Goal: Find specific page/section: Find specific page/section

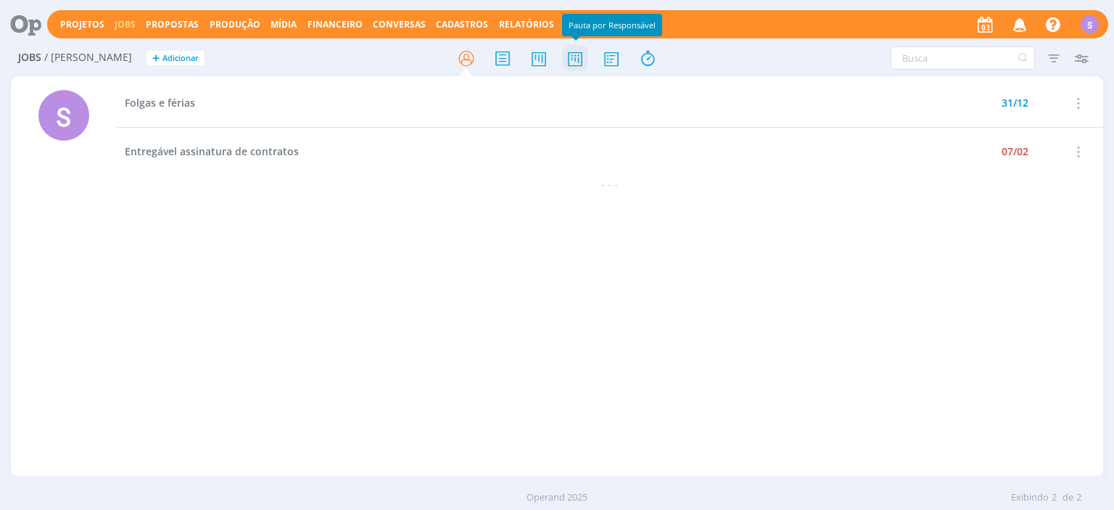
click at [564, 57] on icon at bounding box center [575, 58] width 26 height 28
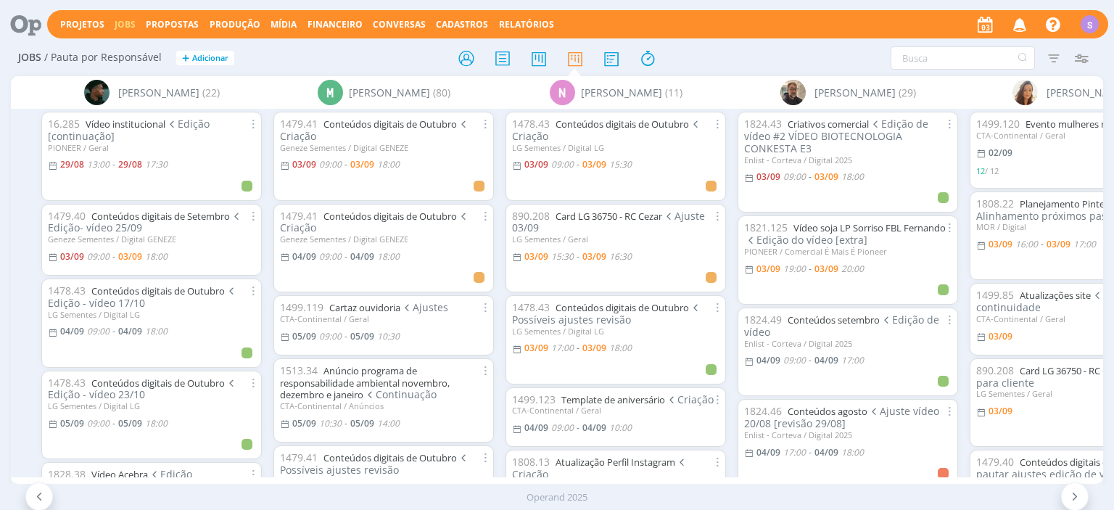
scroll to position [0, 947]
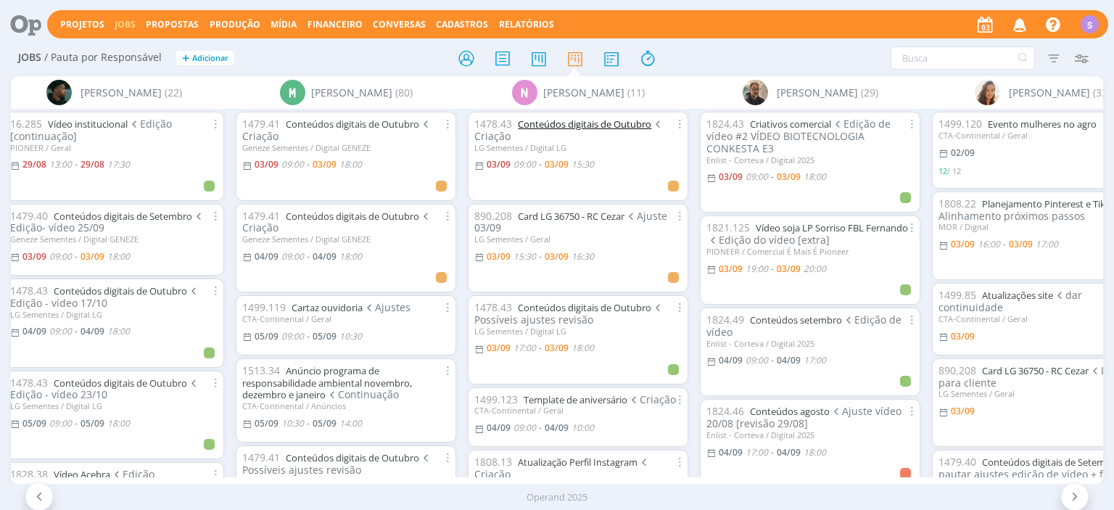
click at [625, 127] on link "Conteúdos digitais de Outubro" at bounding box center [584, 124] width 133 height 13
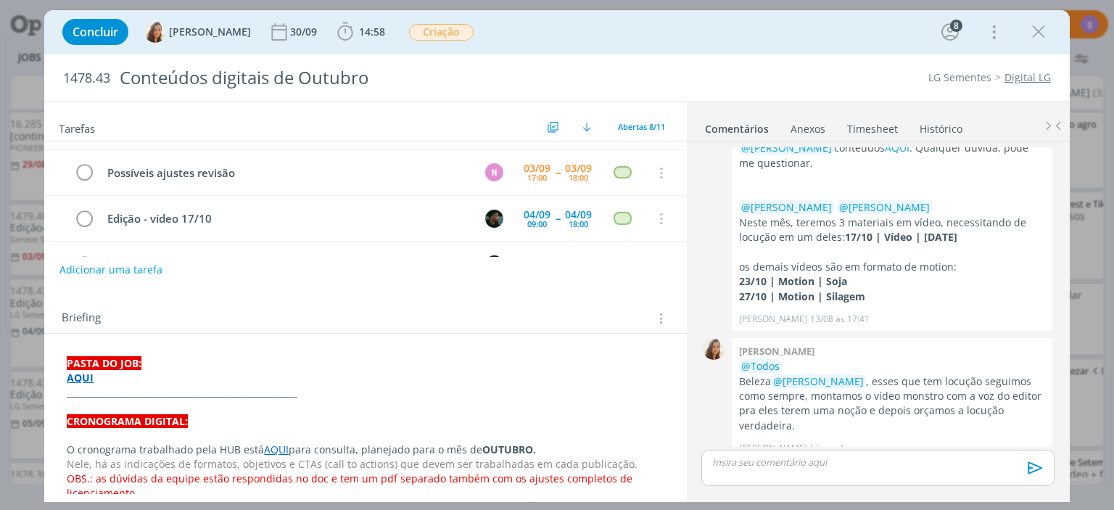
scroll to position [250, 0]
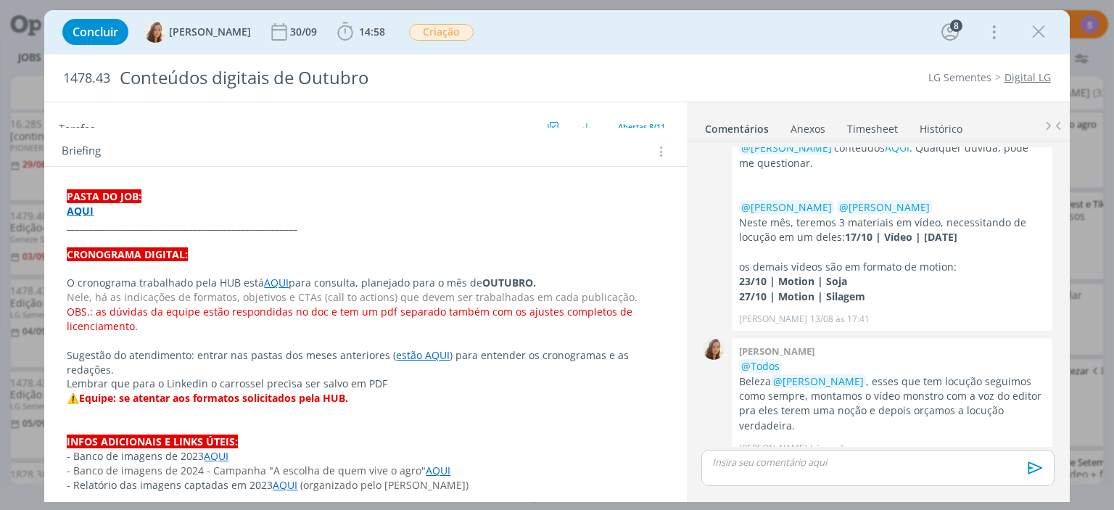
drag, startPoint x: 1037, startPoint y: 37, endPoint x: 1114, endPoint y: 99, distance: 98.0
click at [1037, 36] on icon "dialog" at bounding box center [1039, 32] width 22 height 22
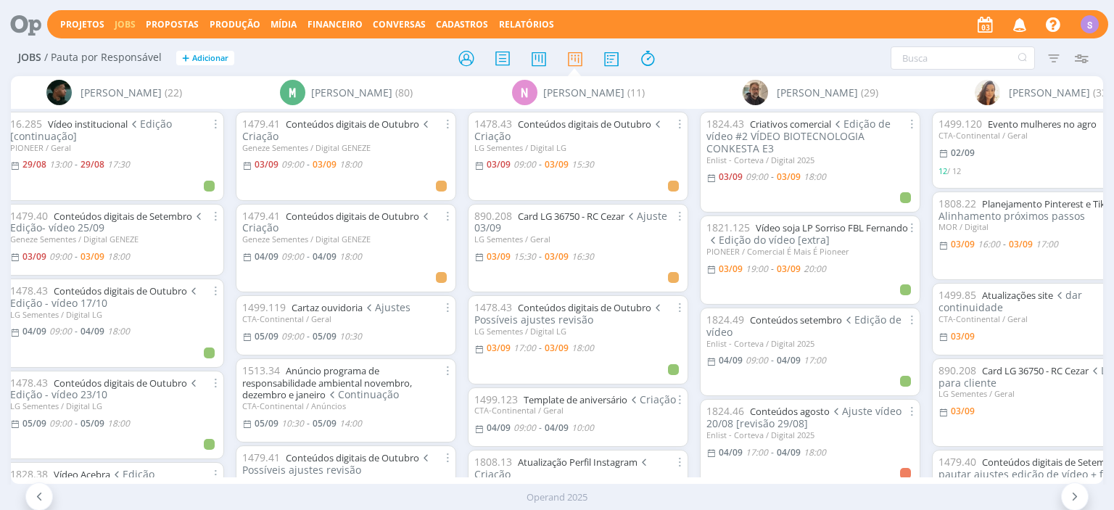
scroll to position [83, 0]
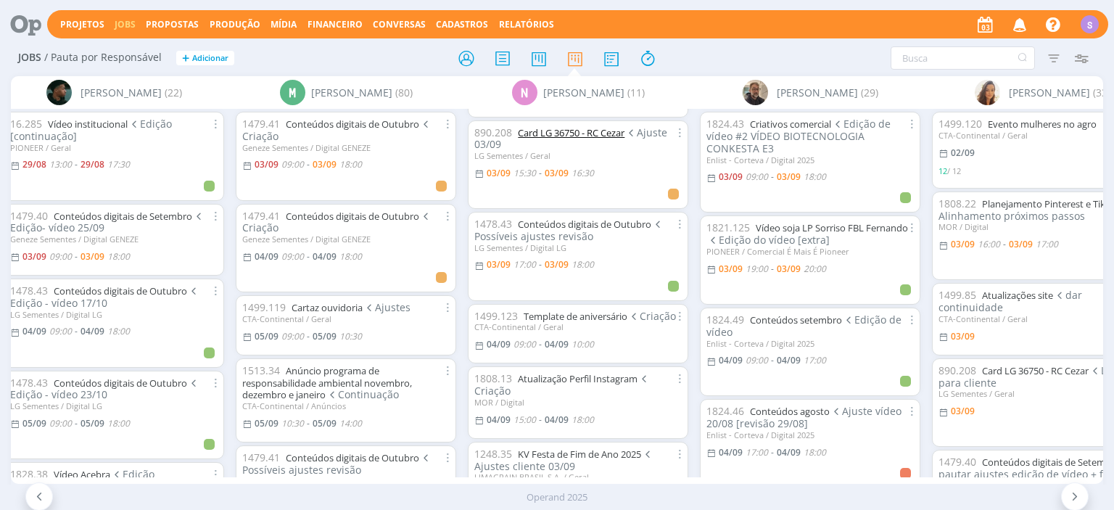
click at [613, 132] on link "Card LG 36750 - RC Cezar" at bounding box center [571, 132] width 107 height 13
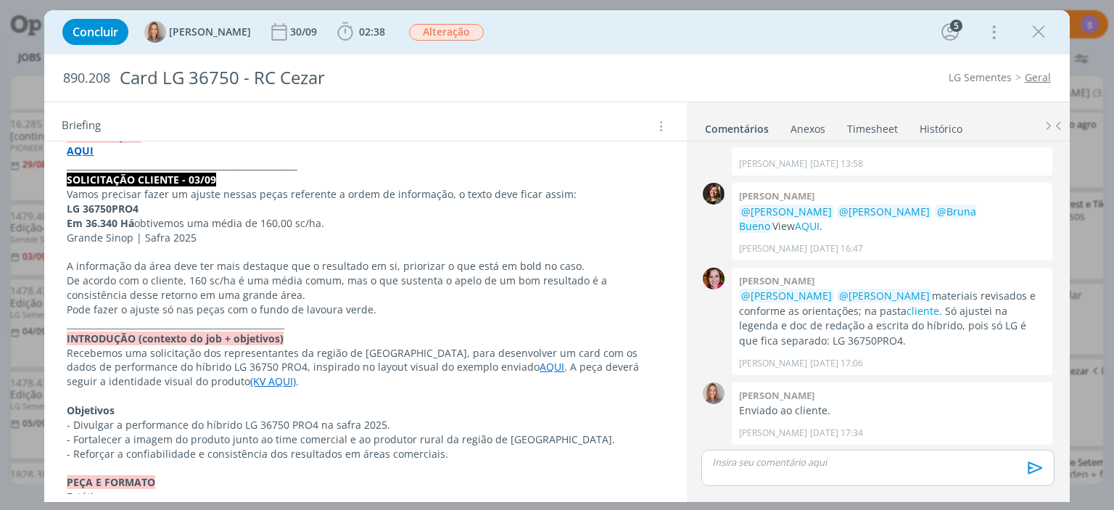
scroll to position [250, 0]
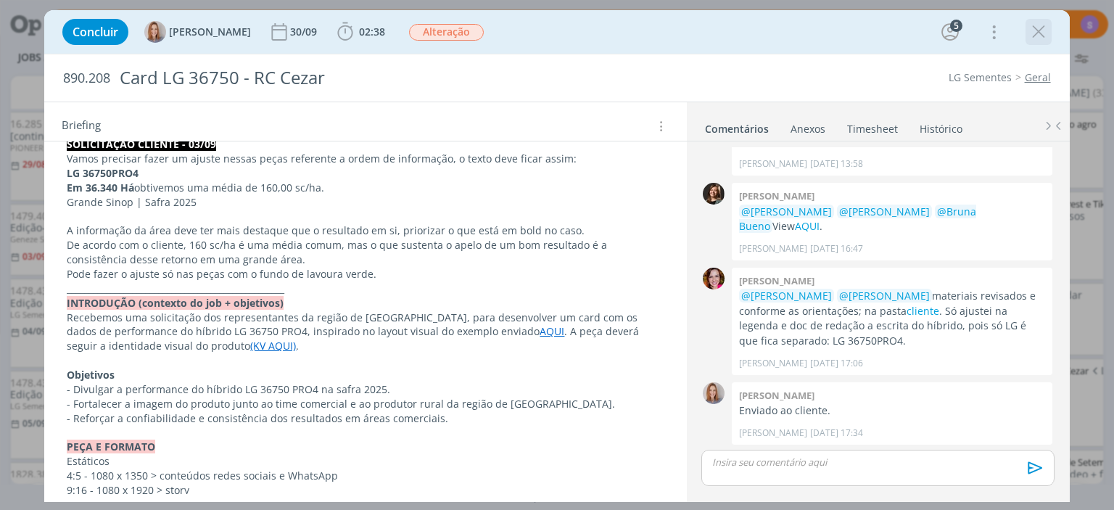
click at [1049, 34] on icon "dialog" at bounding box center [1039, 32] width 22 height 22
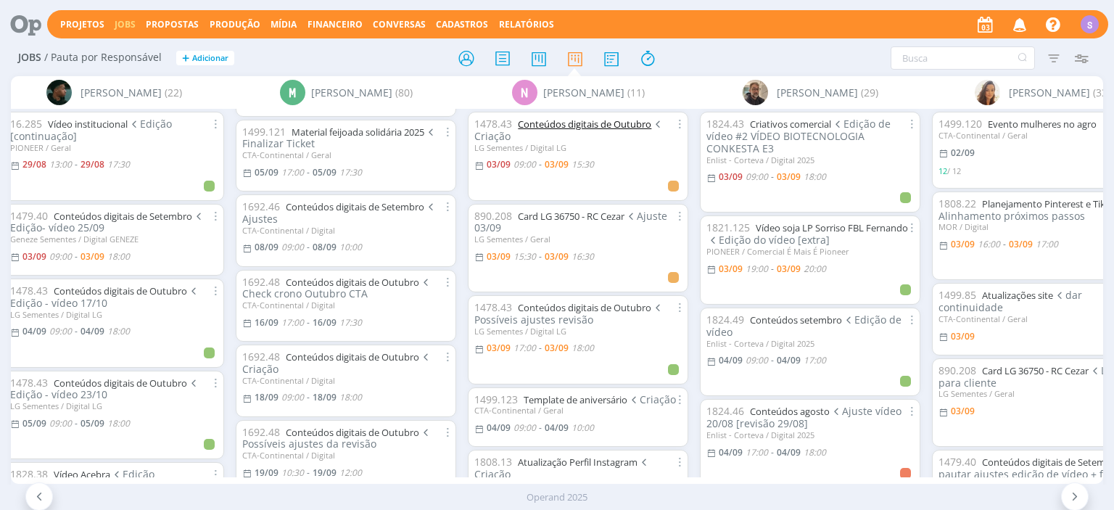
click at [573, 121] on link "Conteúdos digitais de Outubro" at bounding box center [584, 124] width 133 height 13
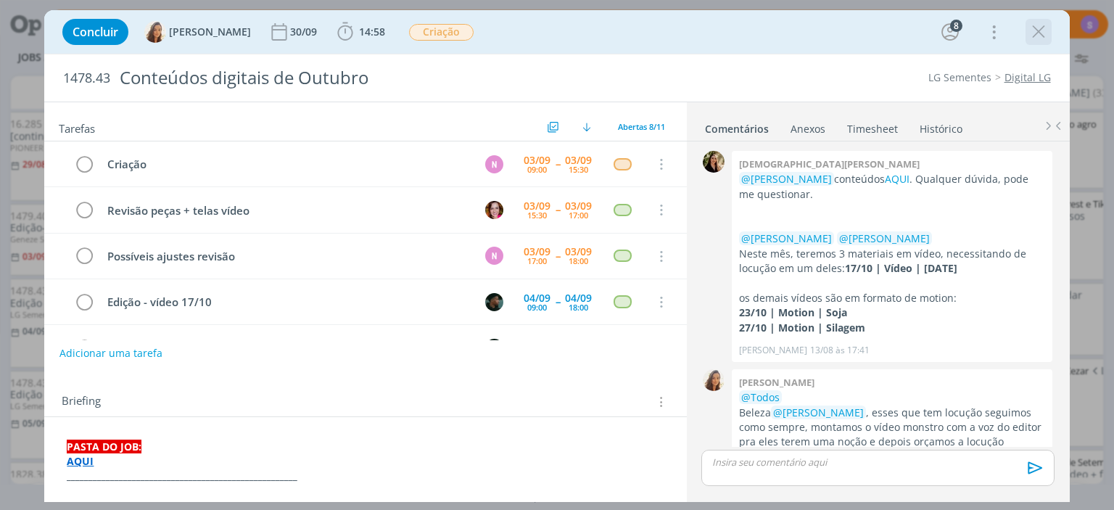
click at [1043, 44] on div "dialog" at bounding box center [1039, 32] width 26 height 26
click at [1030, 31] on icon "dialog" at bounding box center [1039, 32] width 22 height 22
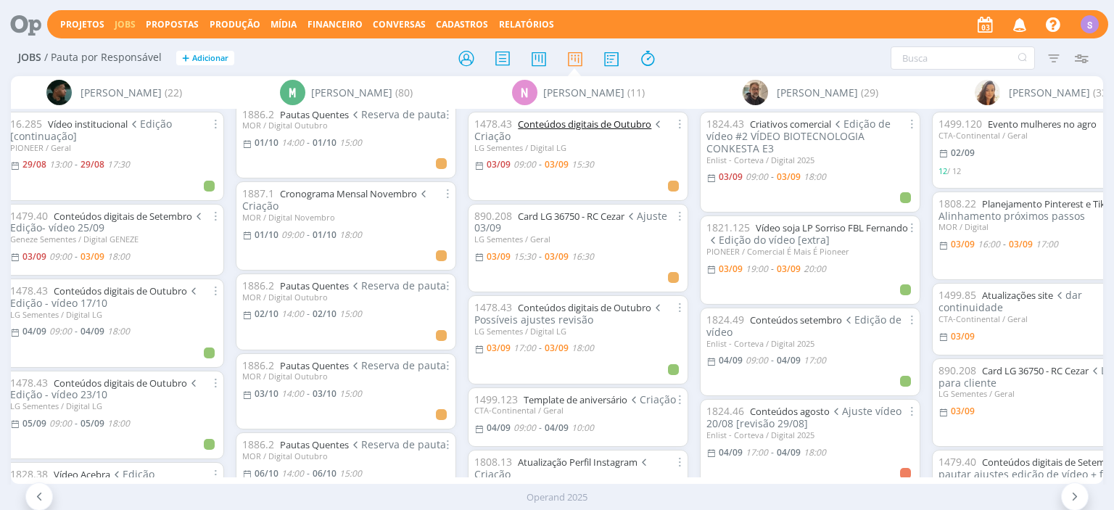
click at [602, 124] on link "Conteúdos digitais de Outubro" at bounding box center [584, 124] width 133 height 13
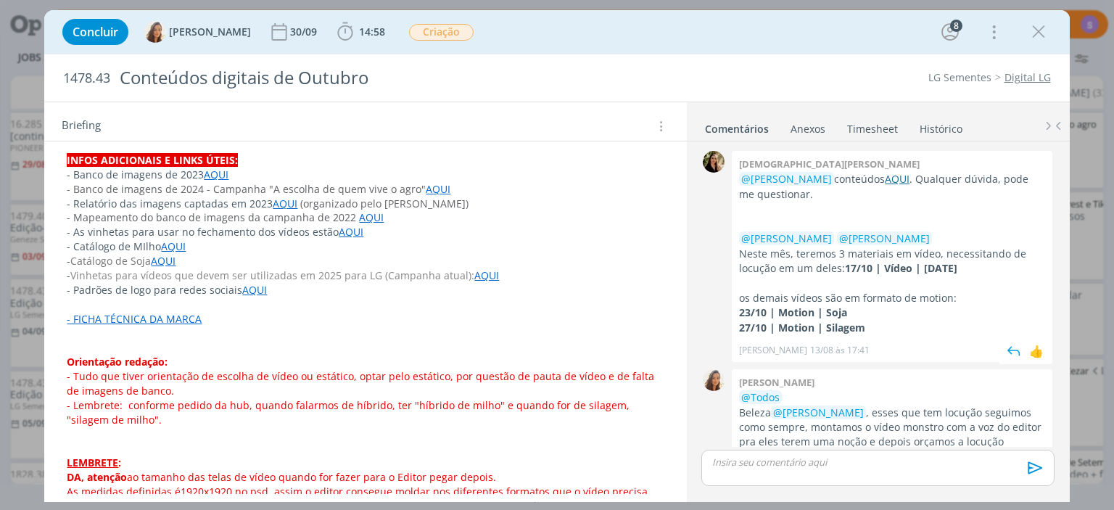
click at [885, 180] on link "AQUI" at bounding box center [897, 179] width 25 height 14
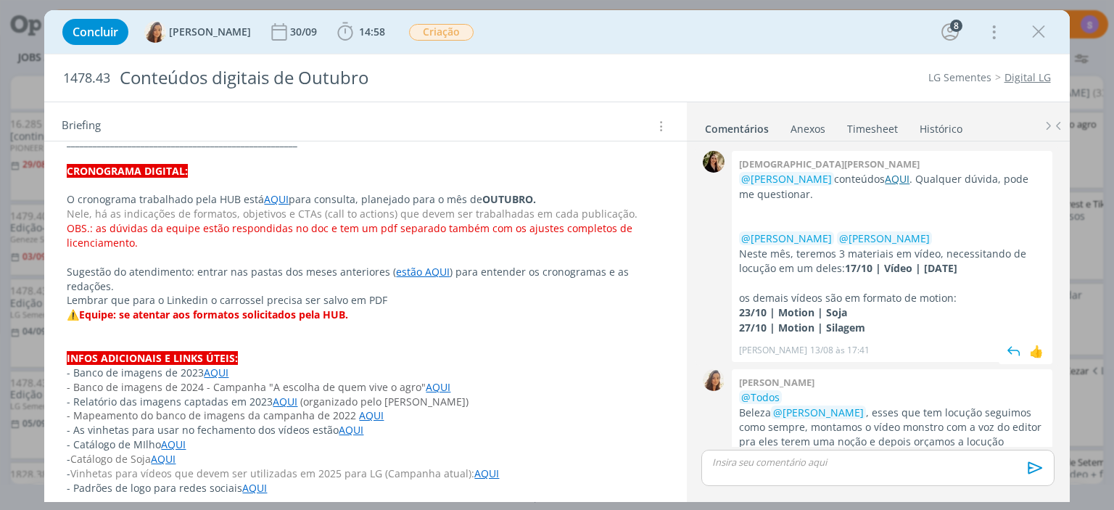
click at [885, 181] on link "AQUI" at bounding box center [897, 179] width 25 height 14
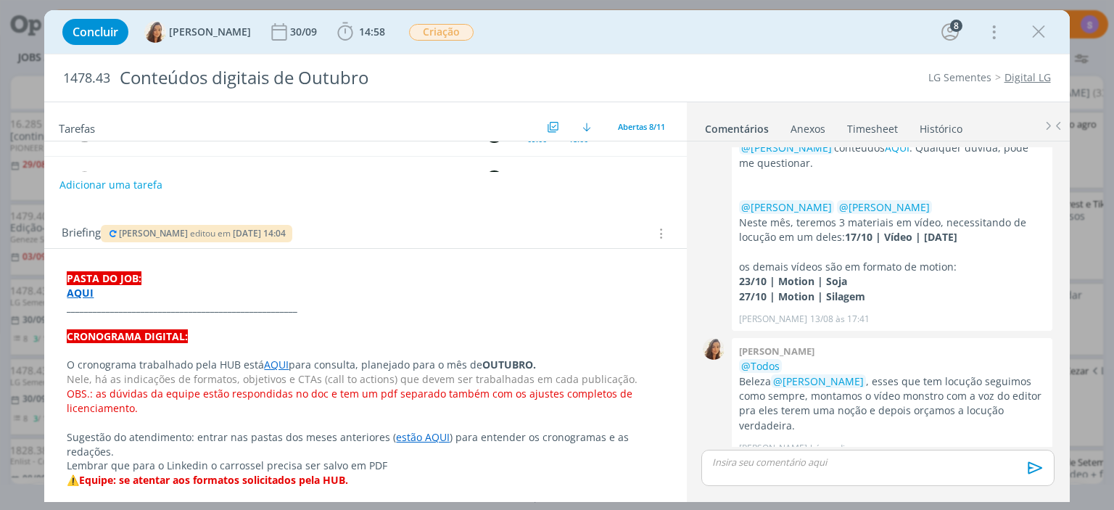
scroll to position [1090, 0]
click at [1043, 28] on icon "dialog" at bounding box center [1039, 32] width 22 height 22
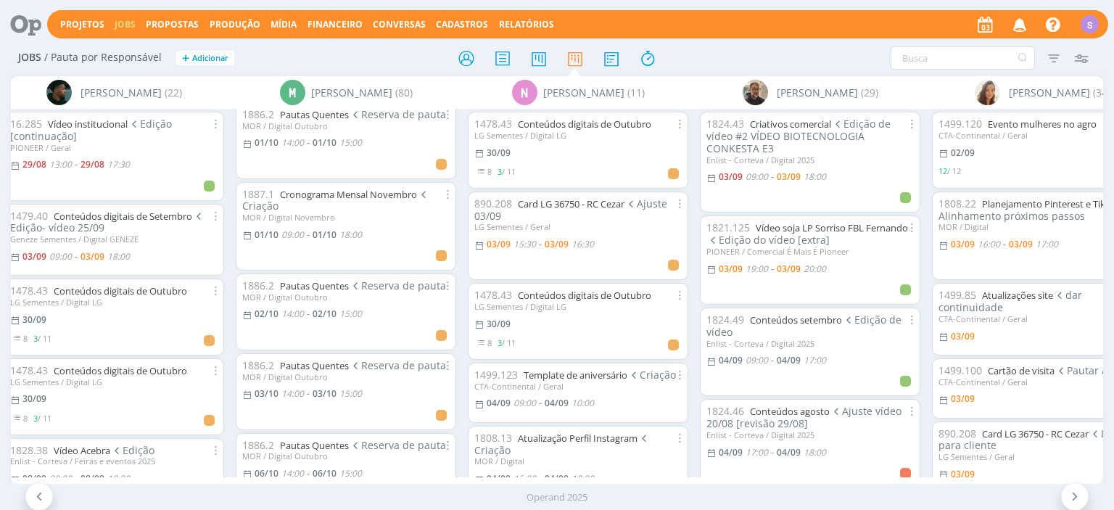
scroll to position [0, 1241]
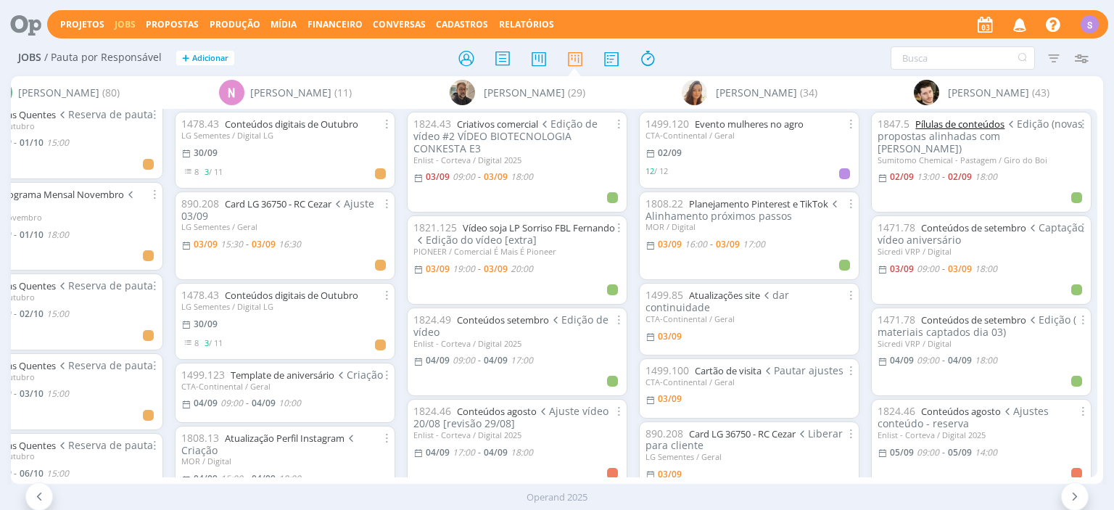
click at [975, 129] on link "Pílulas de conteúdos" at bounding box center [960, 124] width 89 height 13
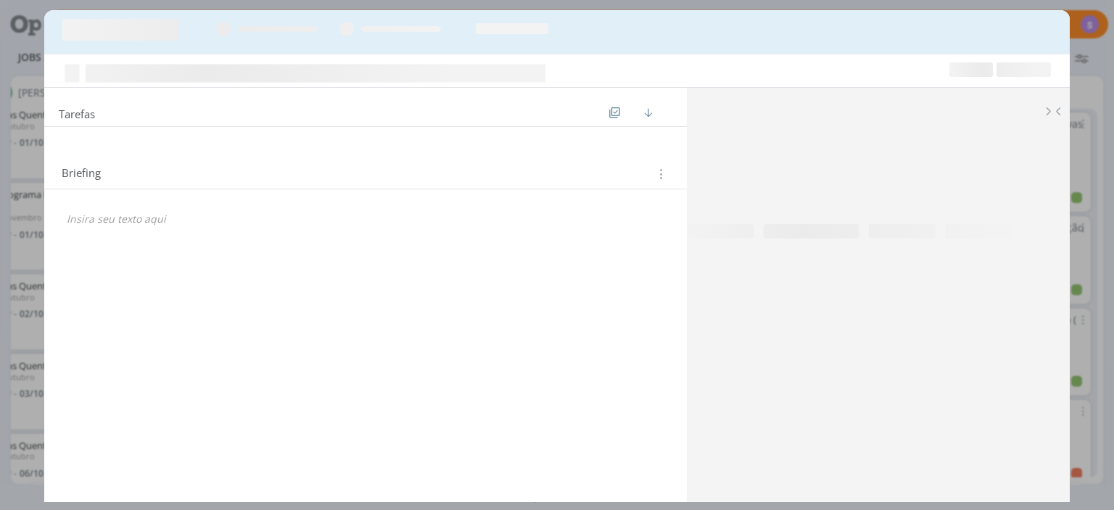
scroll to position [0, 1241]
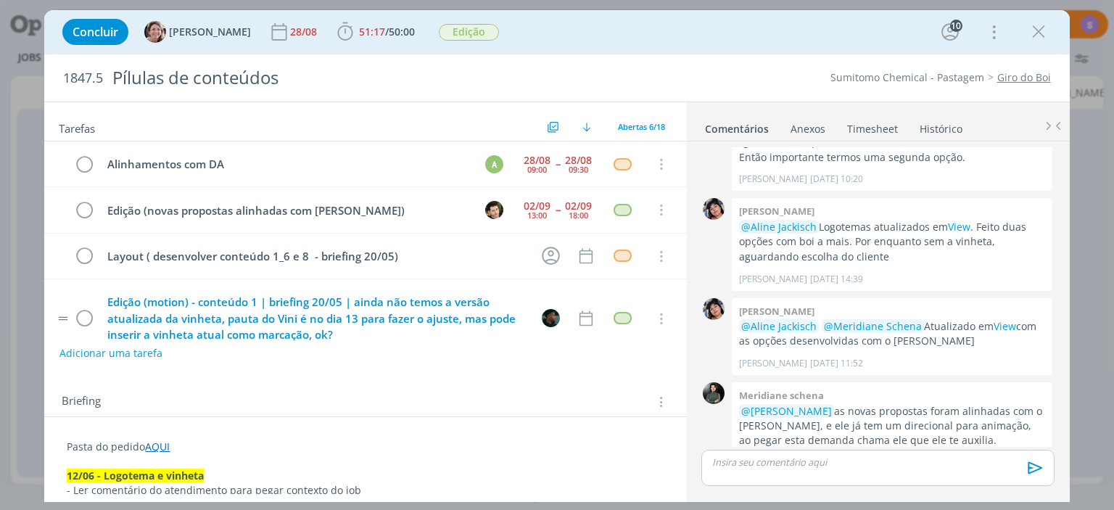
scroll to position [1090, 0]
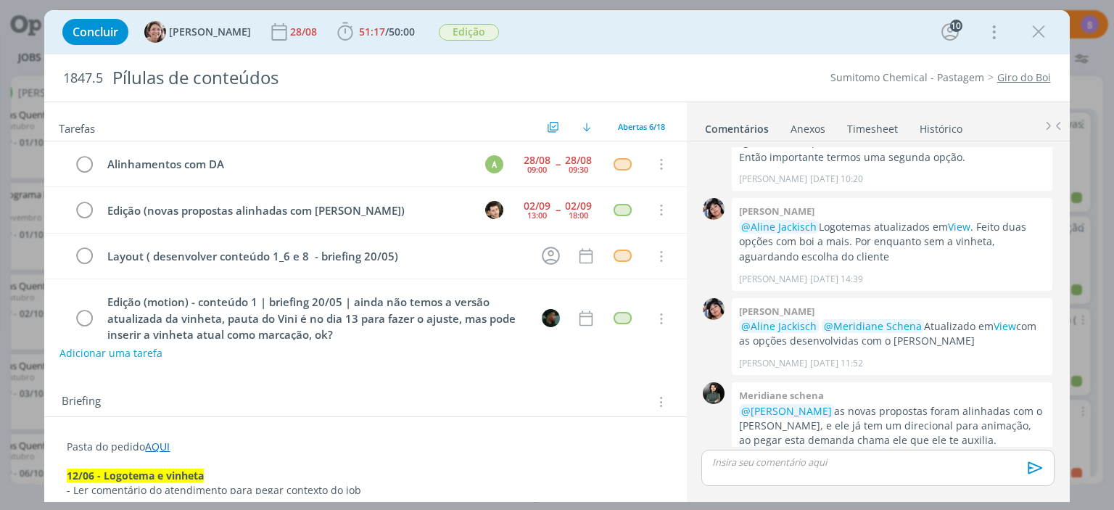
click at [871, 126] on link "Timesheet" at bounding box center [873, 125] width 52 height 21
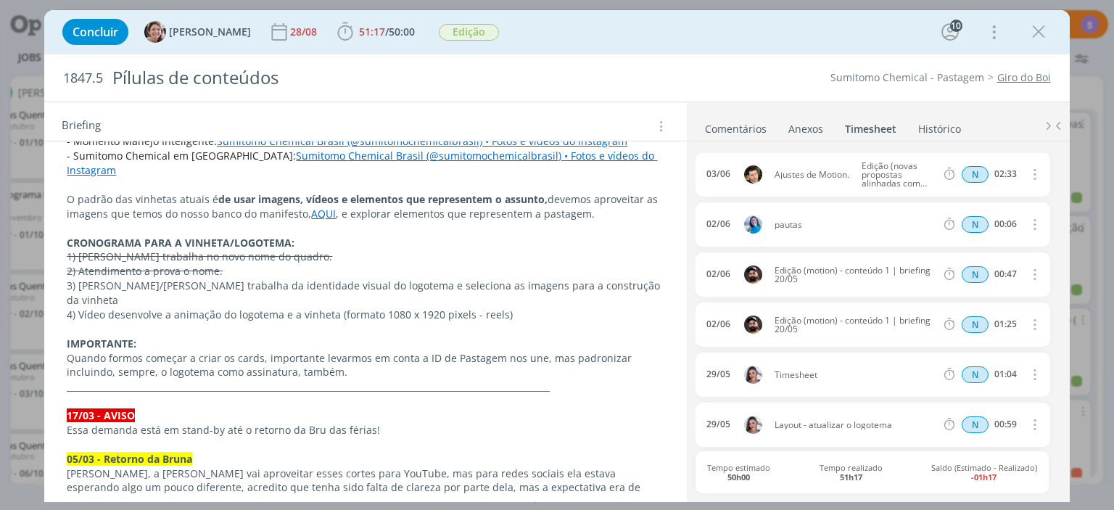
scroll to position [1254, 0]
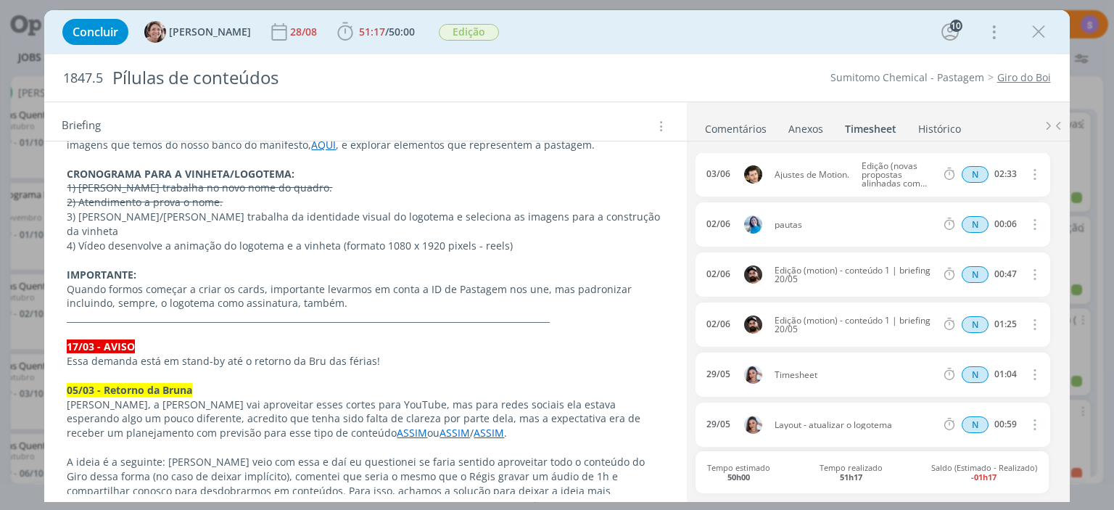
click at [1035, 22] on icon "dialog" at bounding box center [1039, 32] width 22 height 22
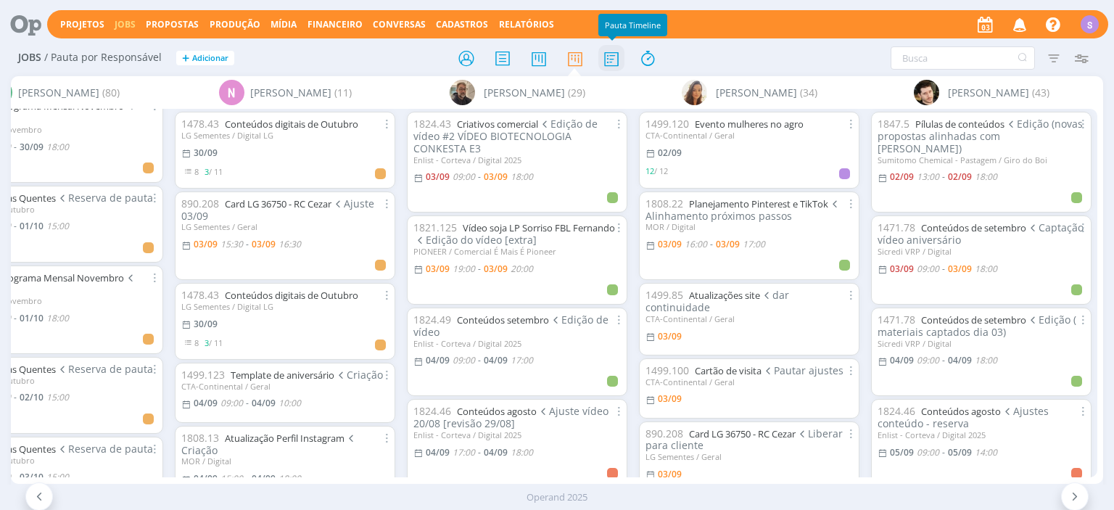
click at [620, 59] on icon at bounding box center [611, 58] width 26 height 28
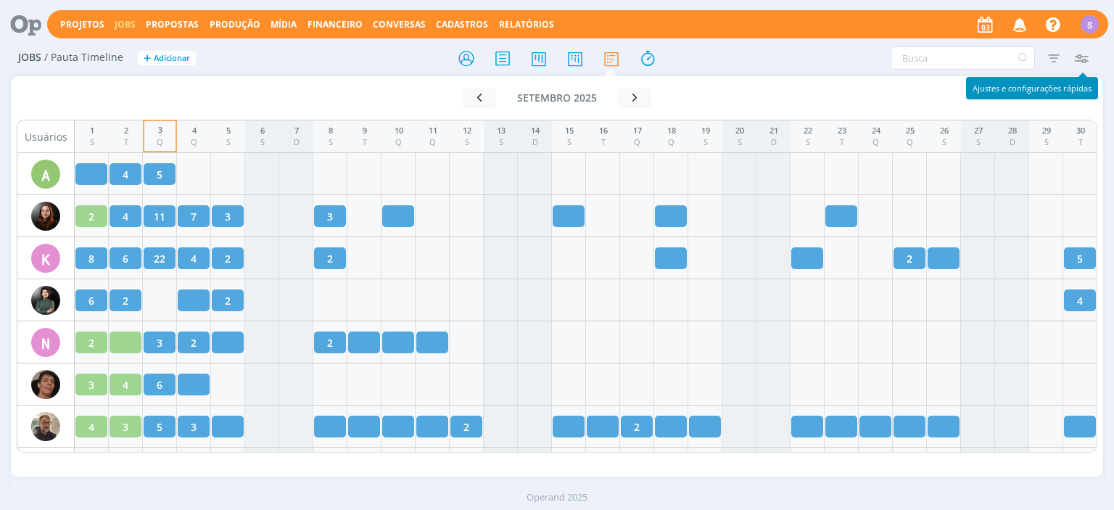
click at [1080, 57] on icon "button" at bounding box center [1082, 58] width 26 height 26
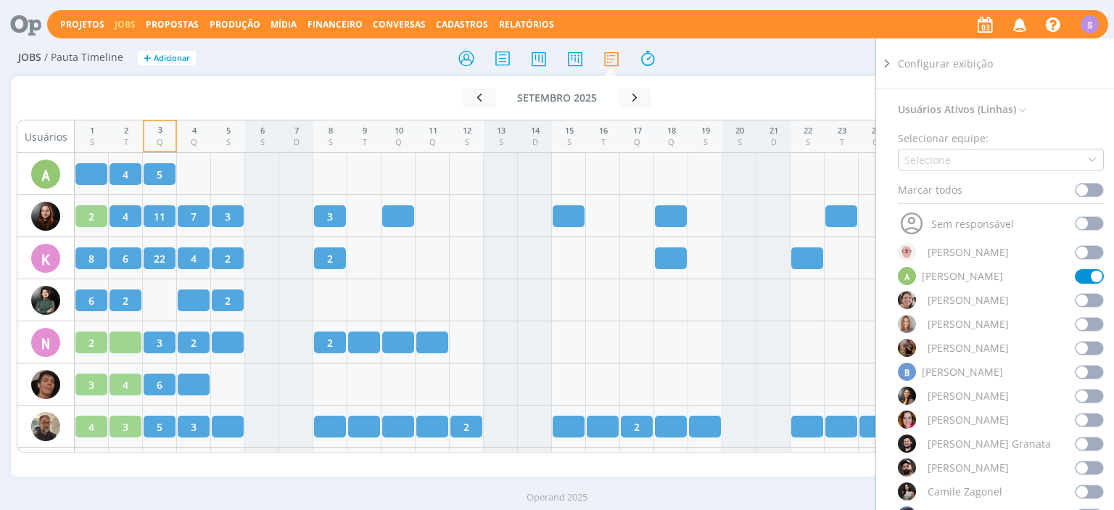
click at [321, 99] on div "setembro 2025 < 2025 > Janeiro Fevereiro Março Abril Maio Junho Julho Agosto Se…" at bounding box center [558, 98] width 526 height 20
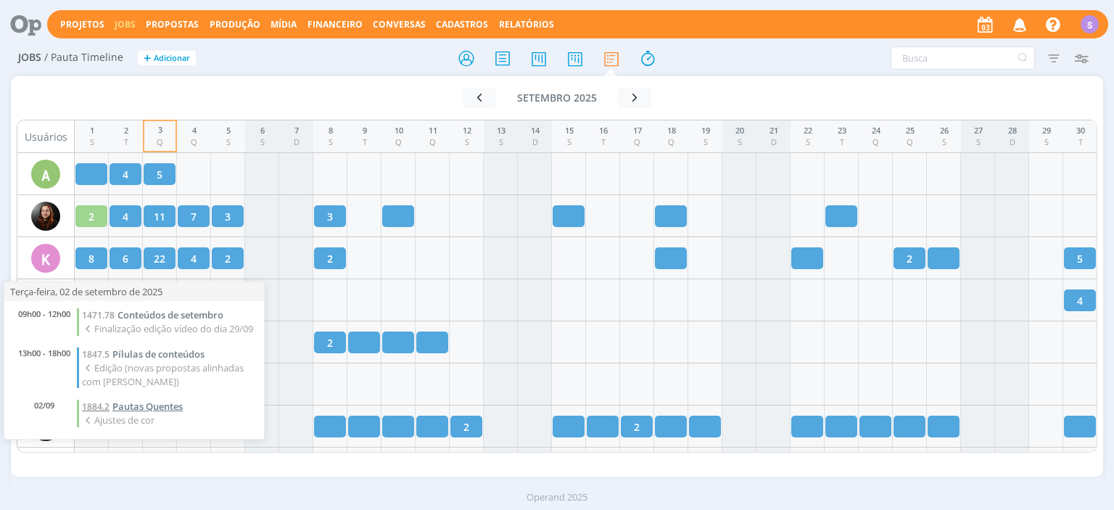
click at [135, 413] on span "Pautas Quentes" at bounding box center [147, 406] width 70 height 13
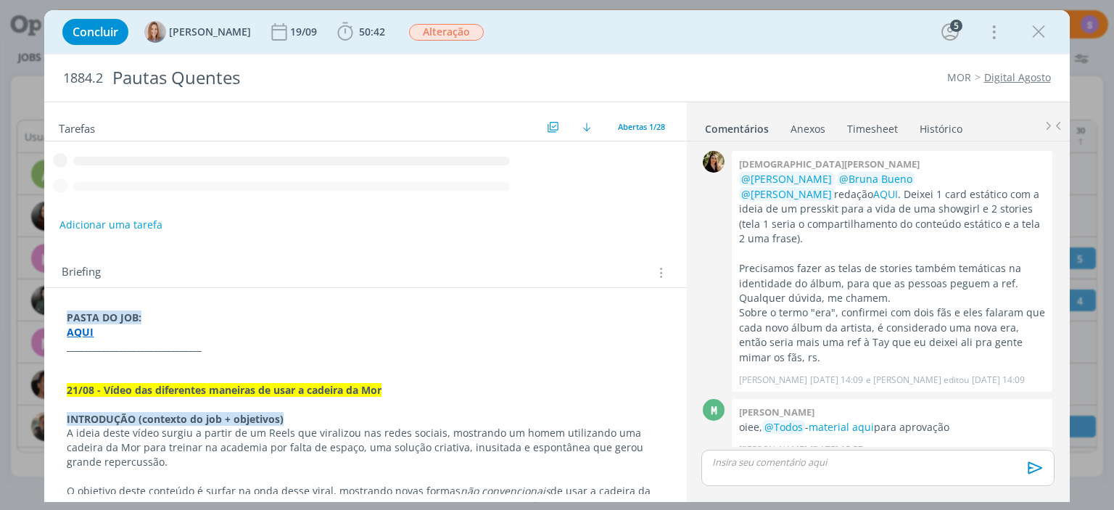
scroll to position [1016, 0]
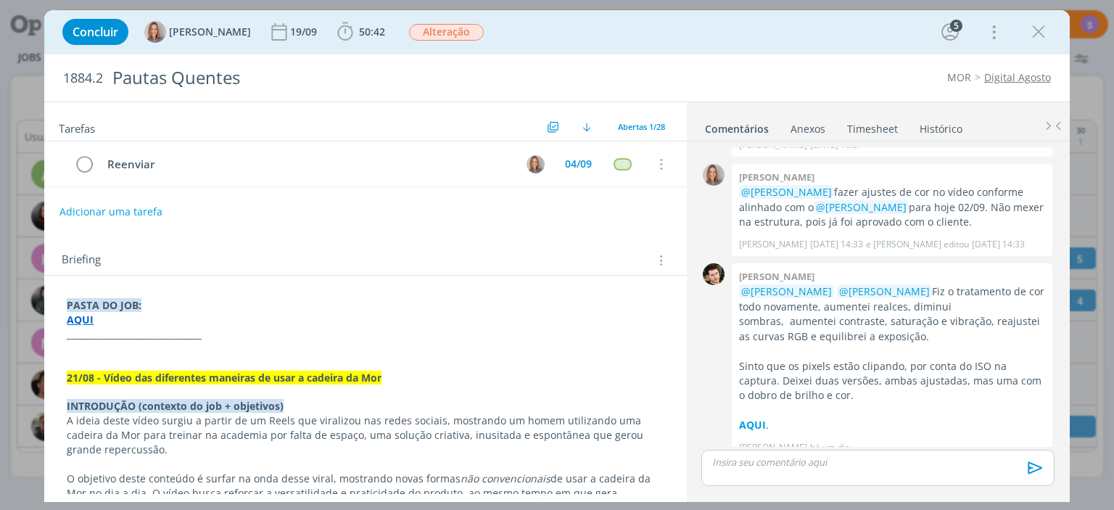
click at [863, 127] on link "Timesheet" at bounding box center [873, 125] width 52 height 21
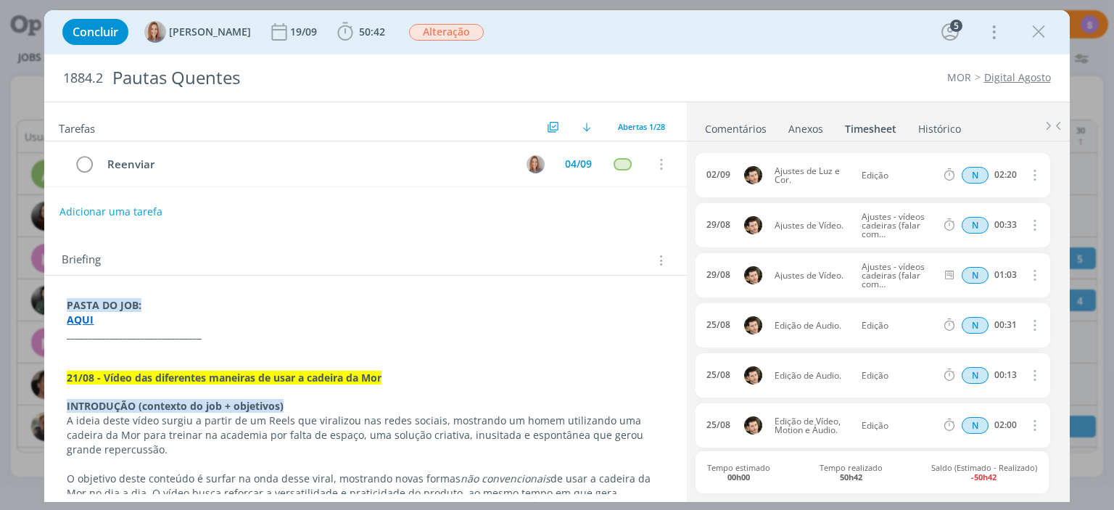
click at [733, 123] on link "Comentários" at bounding box center [735, 125] width 63 height 21
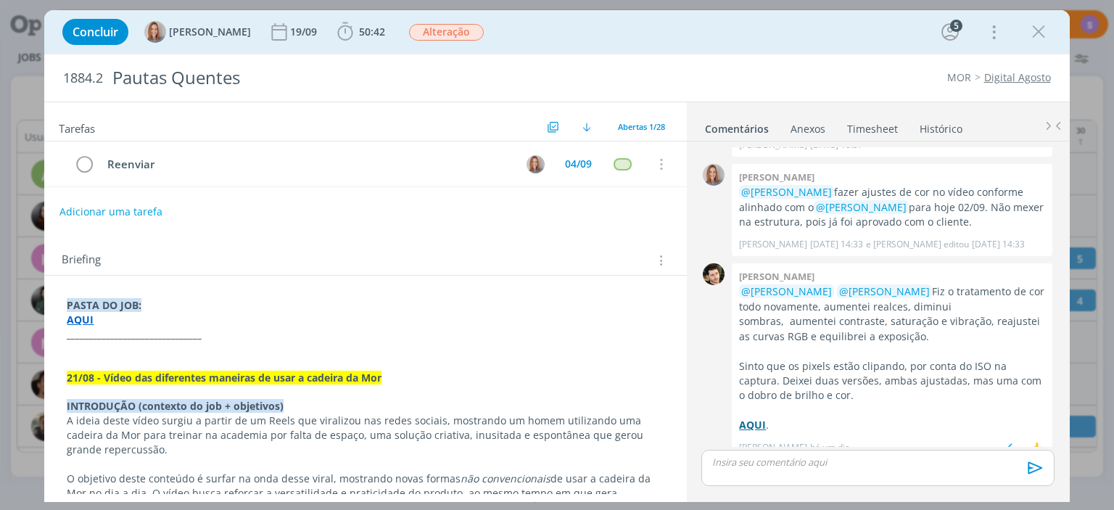
click at [750, 418] on strong "AQUI" at bounding box center [752, 425] width 27 height 14
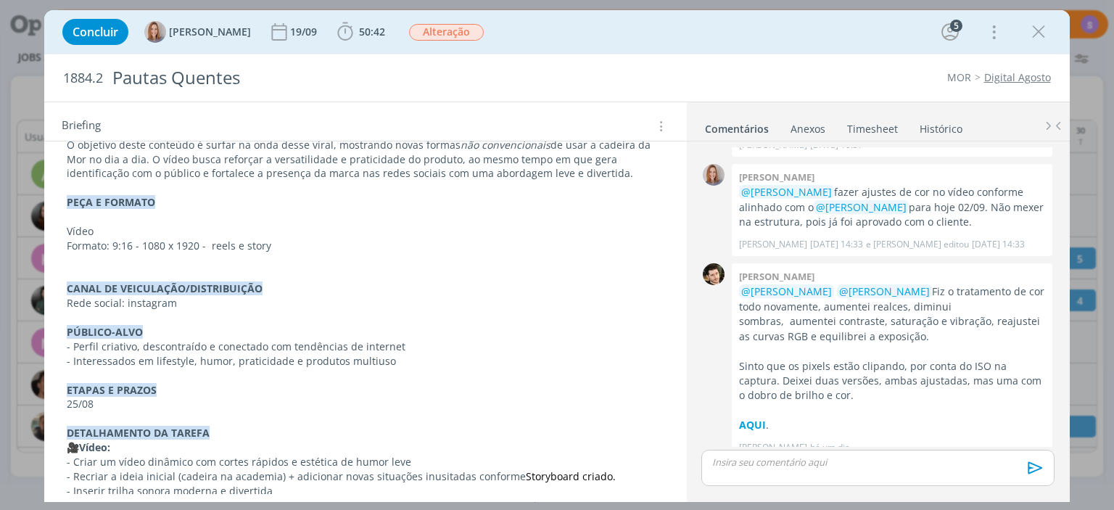
scroll to position [0, 0]
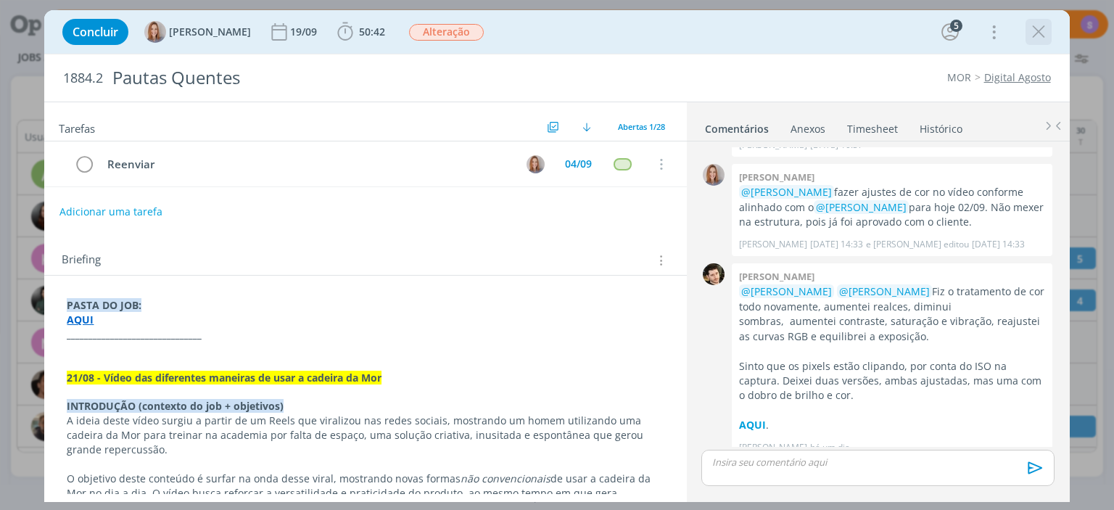
click at [1034, 25] on icon "dialog" at bounding box center [1039, 32] width 22 height 22
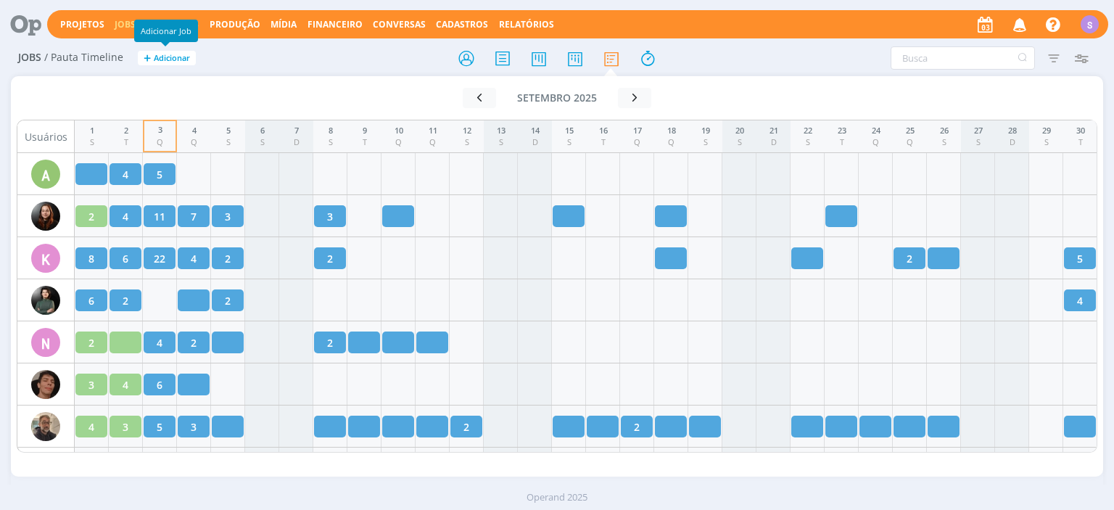
click at [118, 28] on link "Jobs" at bounding box center [125, 24] width 21 height 12
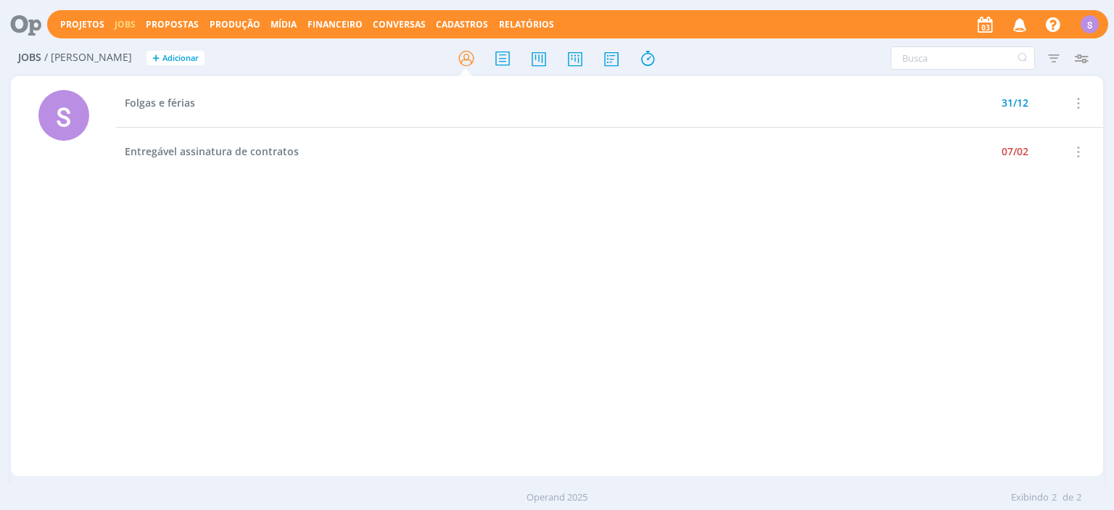
click at [432, 15] on div "Projetos Jobs Propostas Produção Mídia Financeiro Conversas Cadastros Relatório…" at bounding box center [577, 24] width 1061 height 28
click at [441, 23] on span "Cadastros" at bounding box center [462, 24] width 52 height 12
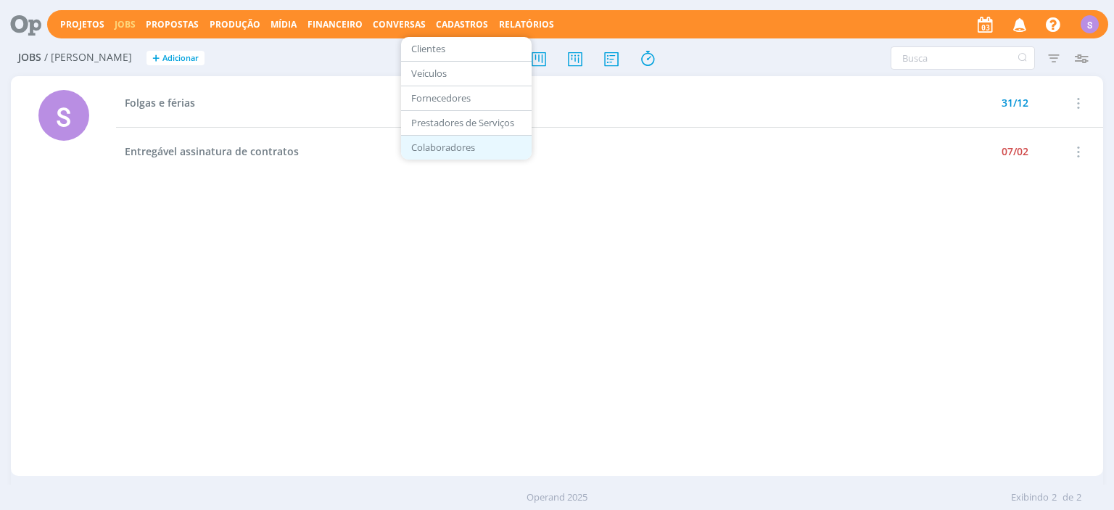
click at [417, 143] on link "Colaboradores" at bounding box center [467, 147] width 122 height 22
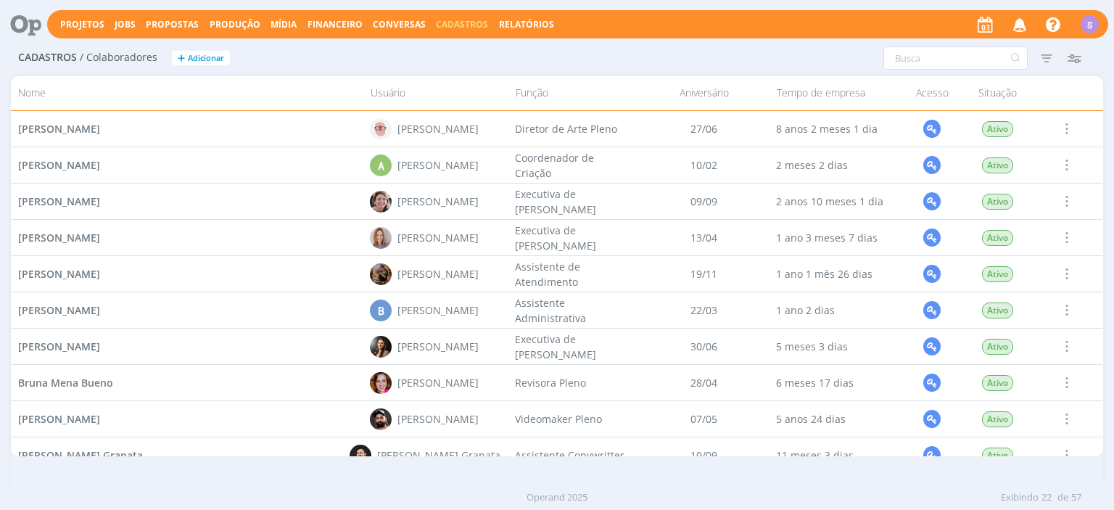
click at [308, 22] on span "Financeiro" at bounding box center [335, 24] width 55 height 12
click at [304, 46] on link "Lançamentos" at bounding box center [337, 49] width 122 height 22
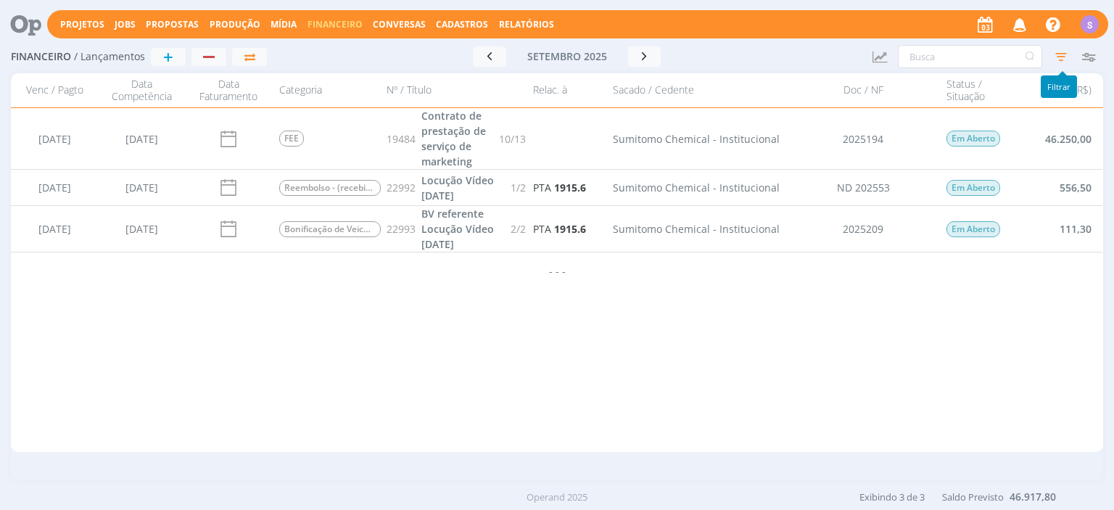
click at [1058, 55] on icon "button" at bounding box center [1061, 57] width 26 height 26
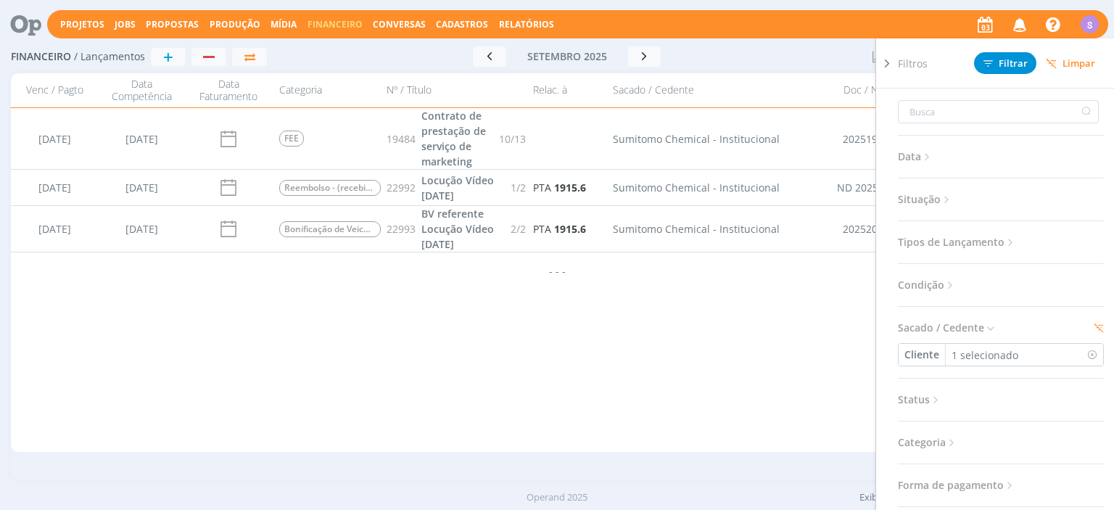
click at [447, 326] on div "16/09/2025 01/07/2025 FEE 19484 Contrato de prestação de serviço de marketing 1…" at bounding box center [557, 280] width 1092 height 344
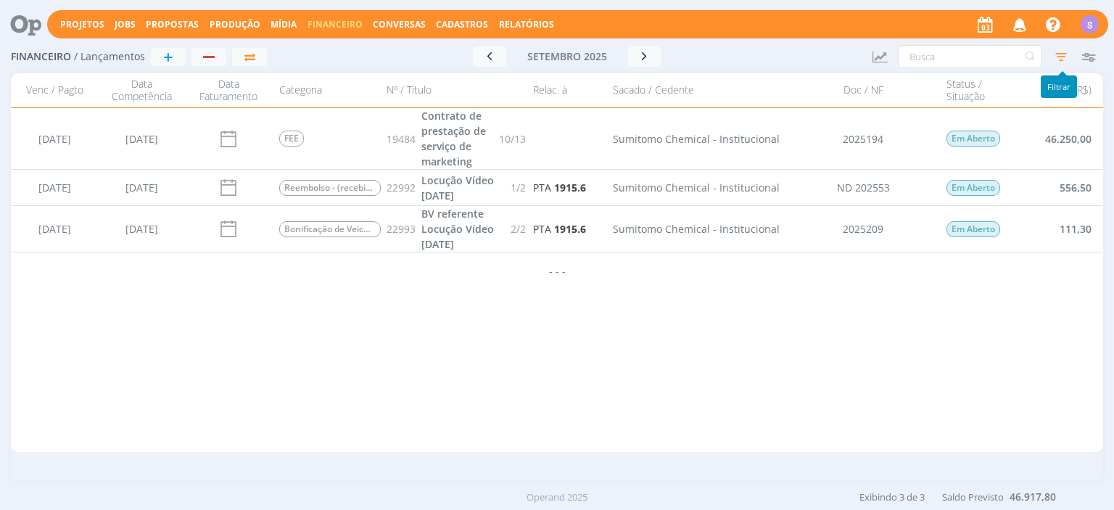
click at [1060, 54] on icon "button" at bounding box center [1061, 57] width 26 height 26
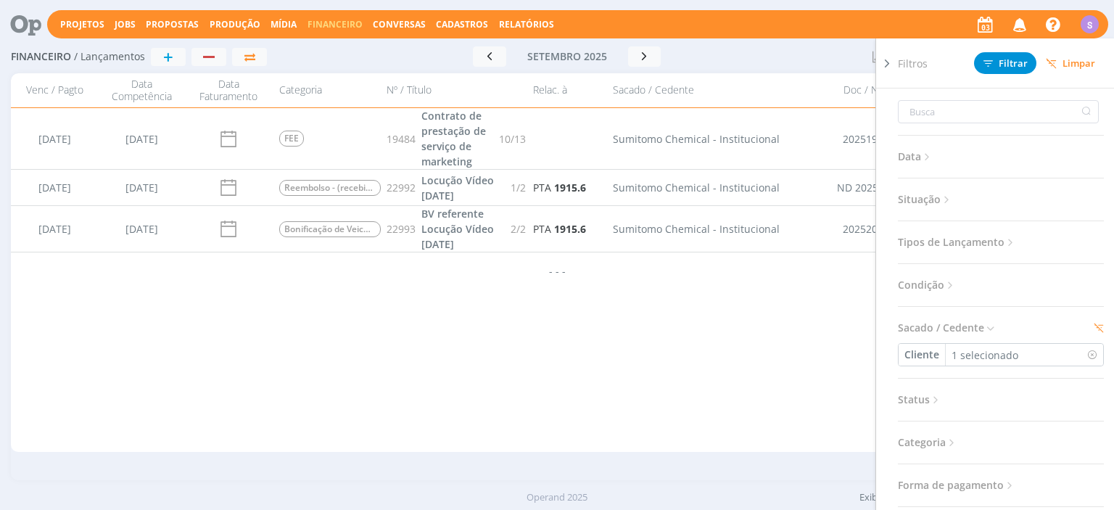
click at [1071, 62] on span "Limpar" at bounding box center [1070, 63] width 49 height 11
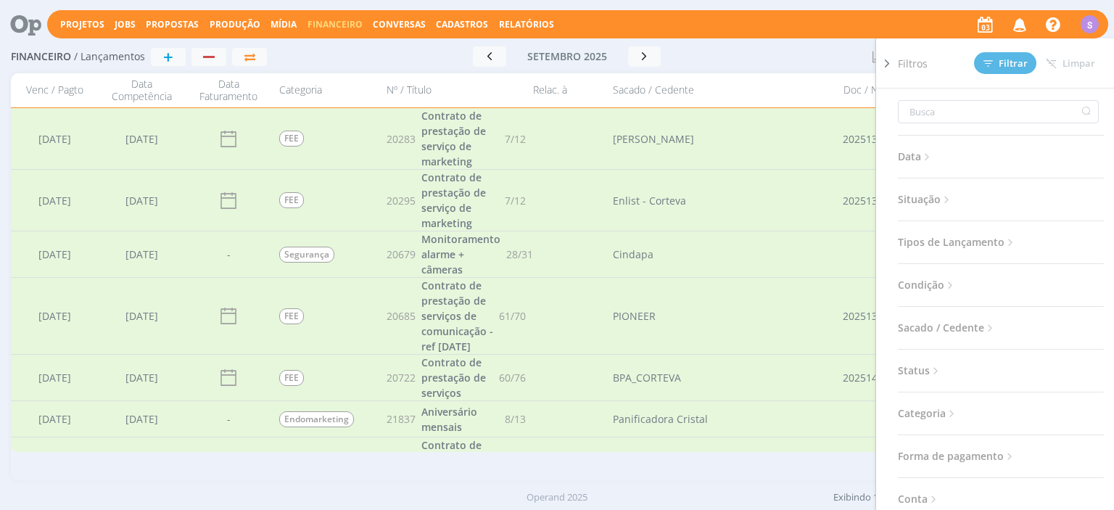
click at [947, 330] on span "Sacado / Cedente" at bounding box center [947, 327] width 99 height 19
click at [904, 359] on button "Todos" at bounding box center [920, 355] width 42 height 22
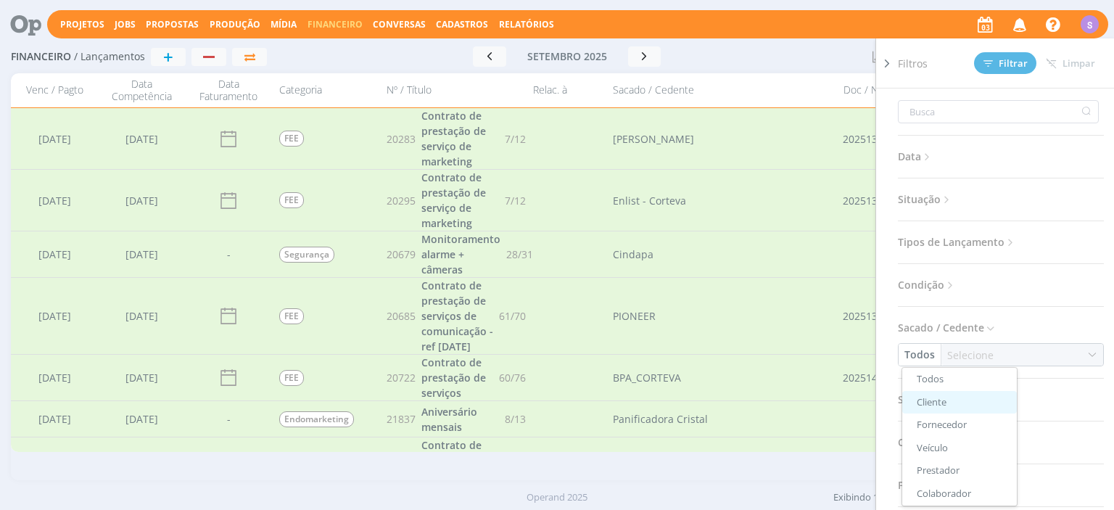
click at [949, 400] on link "Cliente" at bounding box center [959, 402] width 115 height 23
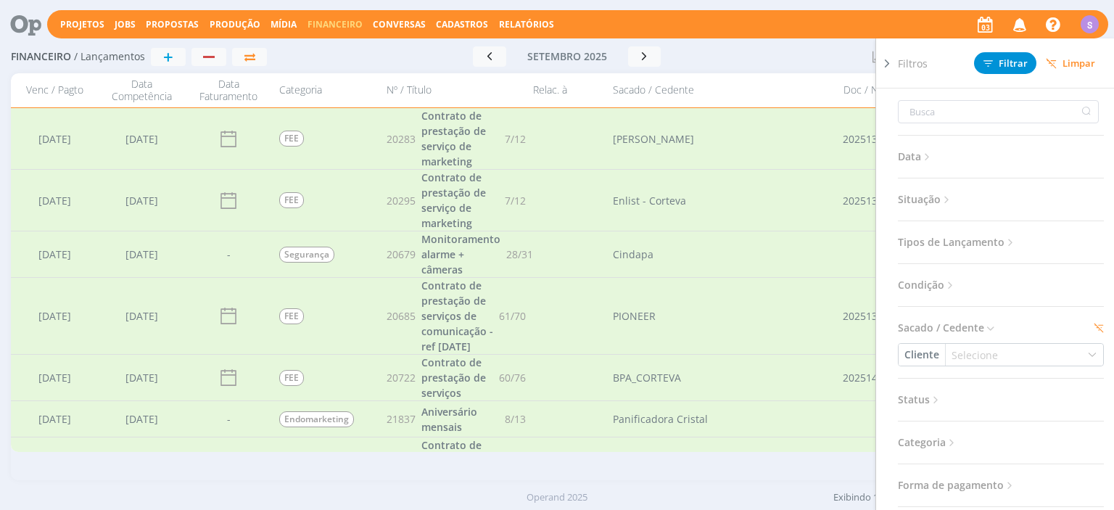
click at [976, 350] on div "Selecione" at bounding box center [976, 354] width 49 height 15
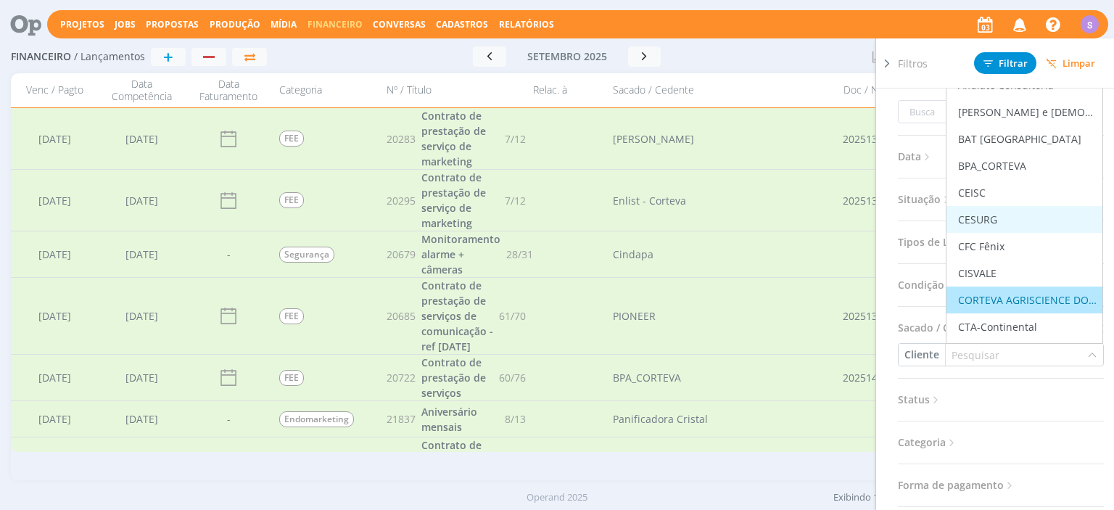
scroll to position [167, 0]
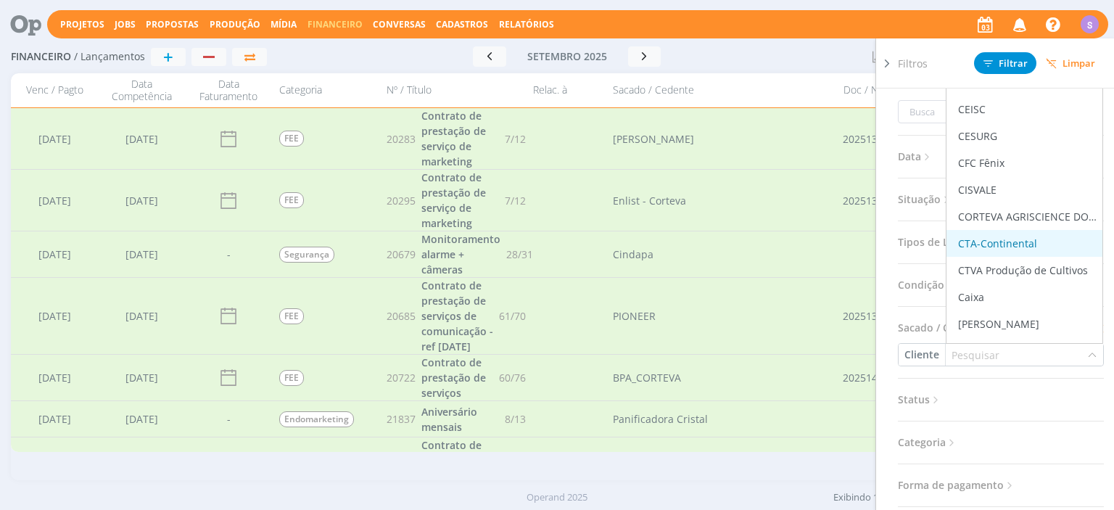
click at [984, 242] on div "CTA-Continental" at bounding box center [997, 243] width 79 height 15
click at [1013, 64] on span "Filtrar" at bounding box center [1006, 63] width 44 height 9
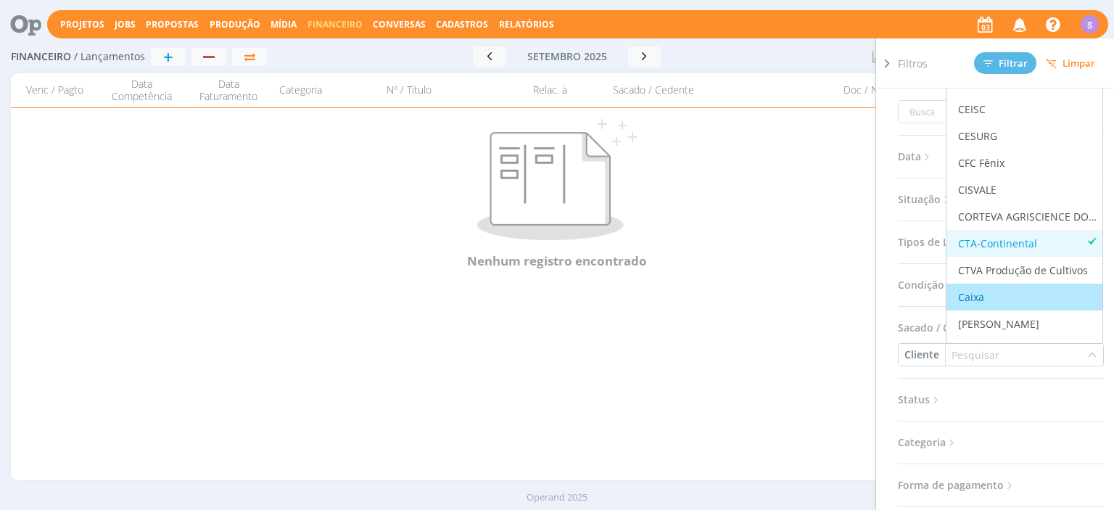
click at [892, 61] on icon at bounding box center [887, 63] width 15 height 15
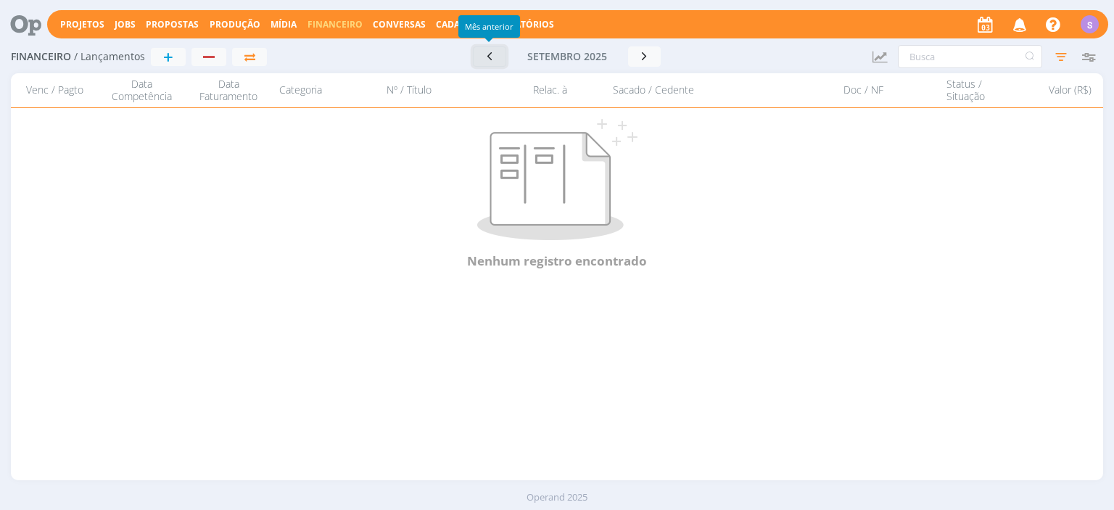
click at [496, 59] on button "button" at bounding box center [489, 56] width 33 height 20
